Goal: Task Accomplishment & Management: Complete application form

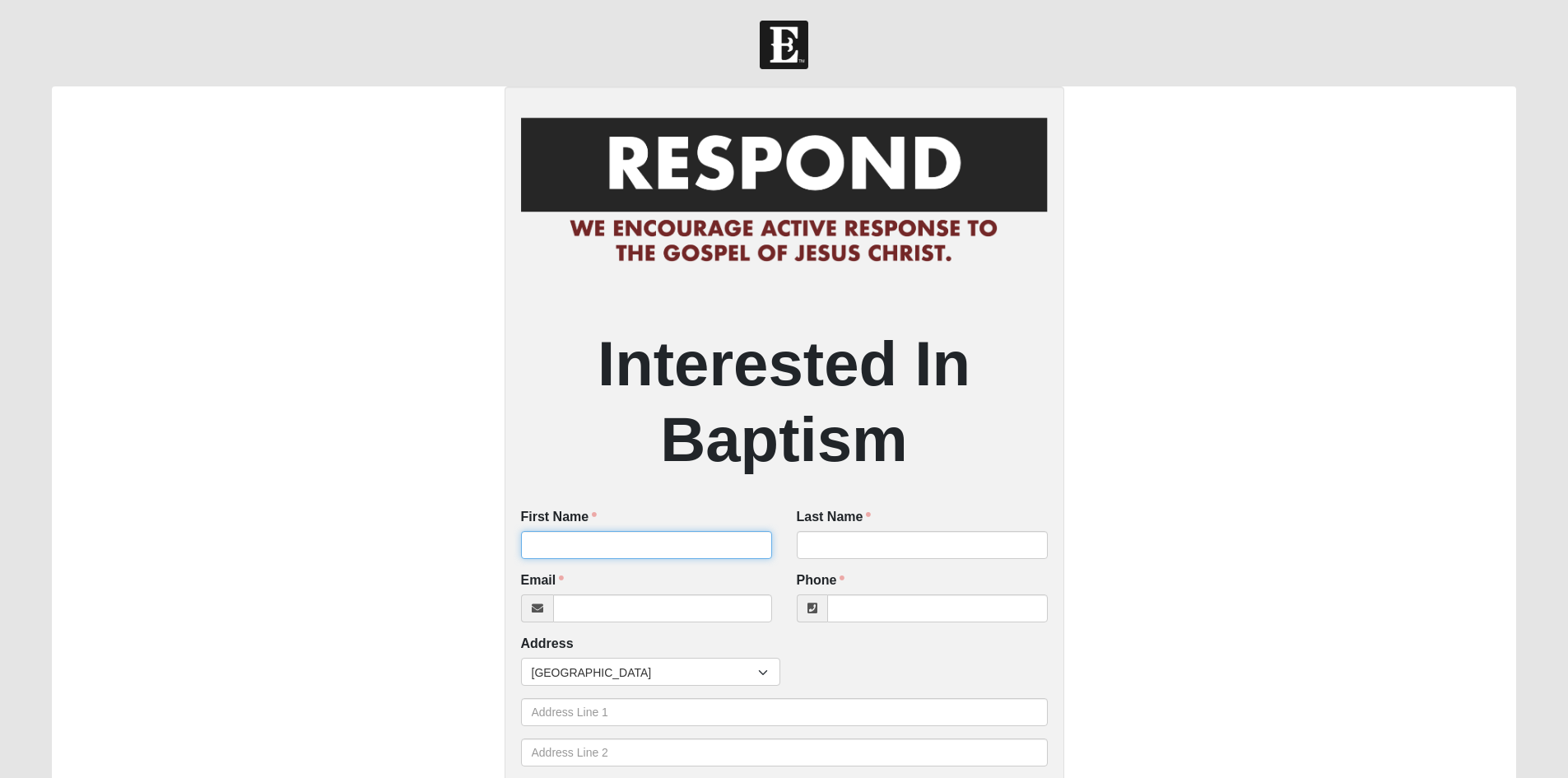
click at [718, 546] on input "First Name" at bounding box center [646, 545] width 251 height 28
type input "[PERSON_NAME]"
type input "Romulus"
type input "[EMAIL_ADDRESS][DOMAIN_NAME]"
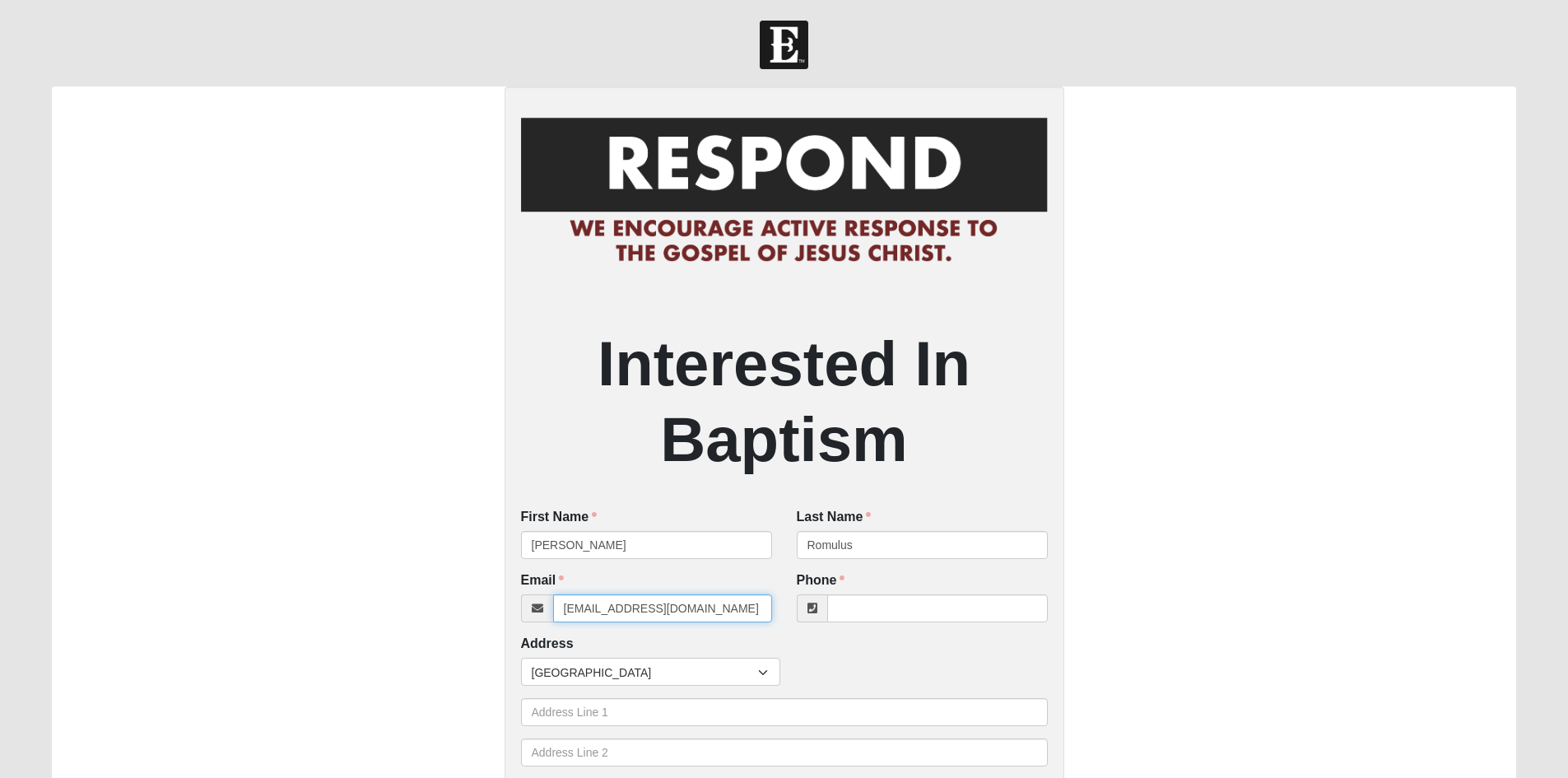
type input "9045347809"
type input "[STREET_ADDRESS]"
type input "ST AUGUSTINE"
type input "32086"
type input "[PHONE_NUMBER]"
